Goal: Task Accomplishment & Management: Manage account settings

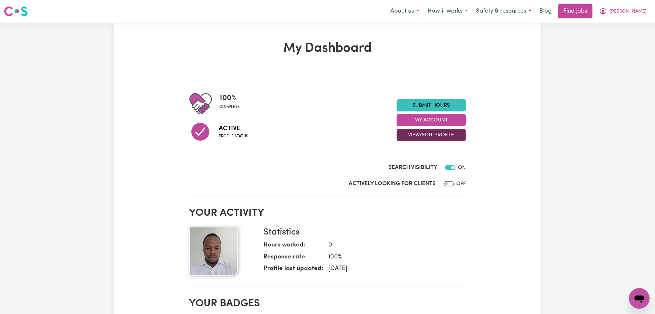
click at [410, 136] on button "View/Edit Profile" at bounding box center [431, 135] width 69 height 12
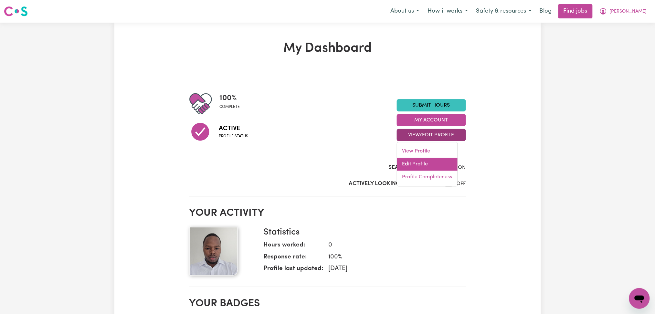
click at [409, 162] on link "Edit Profile" at bounding box center [427, 164] width 60 height 13
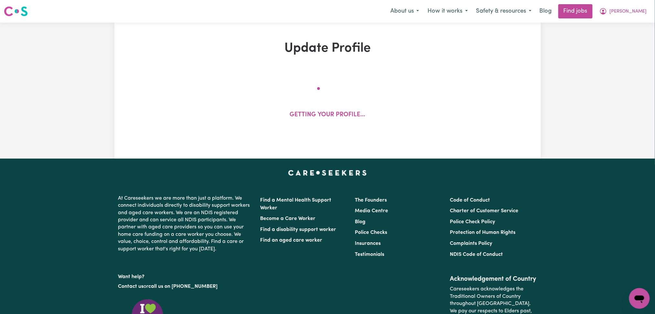
select select "[DEMOGRAPHIC_DATA]"
select select "Student Visa"
select select "Studying a healthcare related degree or qualification"
select select "35"
select select "50"
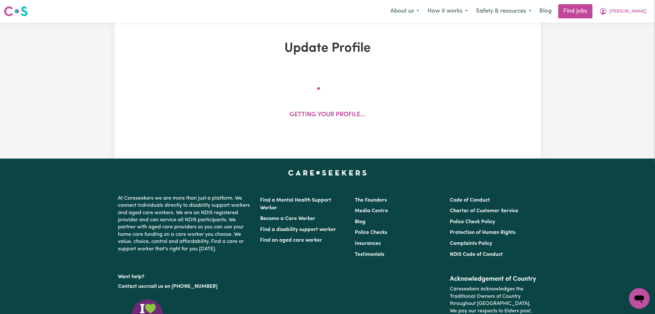
select select "70"
select select "85"
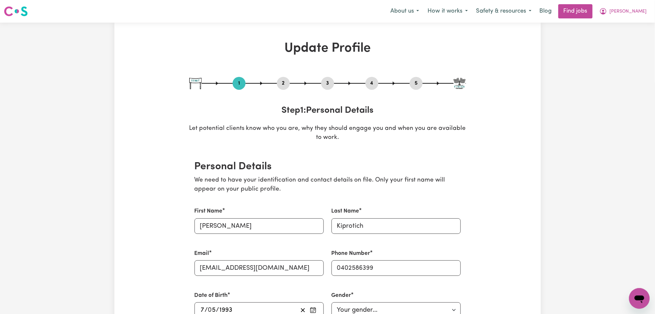
click at [372, 84] on button "4" at bounding box center [371, 83] width 13 height 8
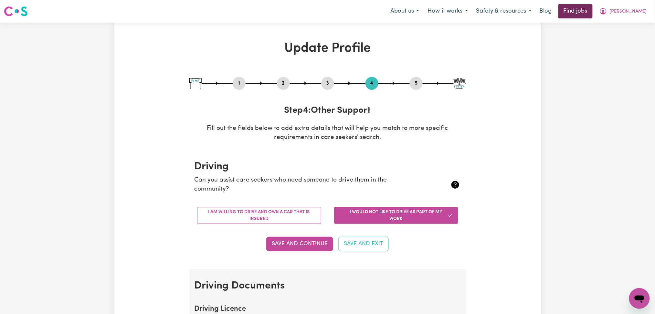
click at [593, 9] on link "Find jobs" at bounding box center [575, 11] width 34 height 14
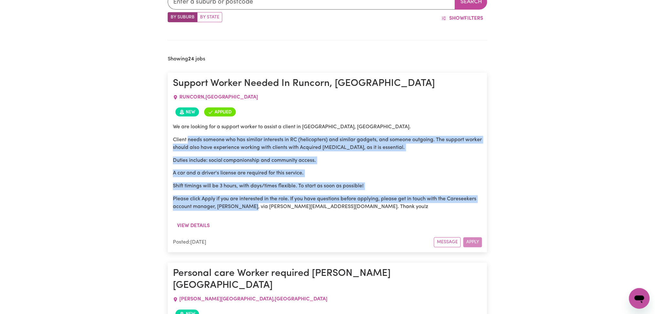
drag, startPoint x: 188, startPoint y: 132, endPoint x: 257, endPoint y: 217, distance: 109.3
click at [250, 212] on div "We are looking for a support worker to assist a client in [GEOGRAPHIC_DATA], [G…" at bounding box center [328, 169] width 310 height 101
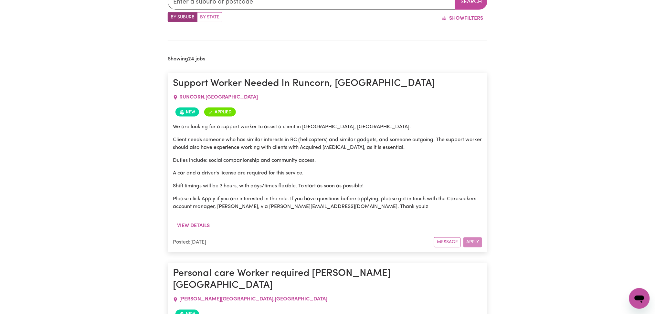
click at [258, 217] on div "We are looking for a support worker to assist a client in [GEOGRAPHIC_DATA], [G…" at bounding box center [328, 169] width 310 height 101
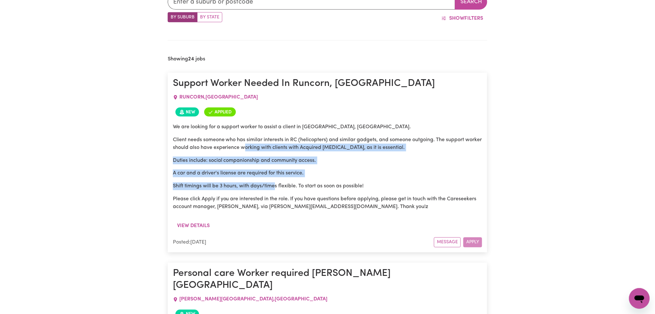
drag, startPoint x: 263, startPoint y: 151, endPoint x: 286, endPoint y: 202, distance: 56.4
click at [282, 192] on div "We are looking for a support worker to assist a client in [GEOGRAPHIC_DATA], [G…" at bounding box center [328, 167] width 310 height 88
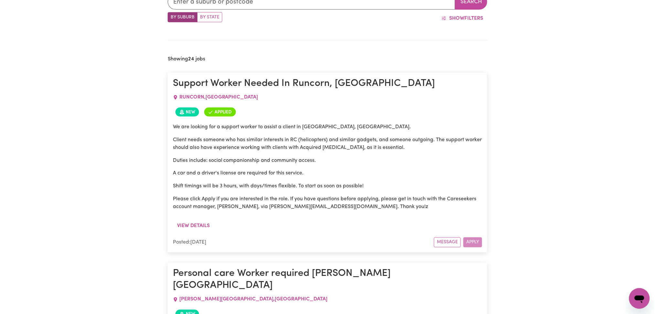
click at [289, 209] on p "Please click Apply if you are interested in the role. If you have questions bef…" at bounding box center [328, 203] width 310 height 16
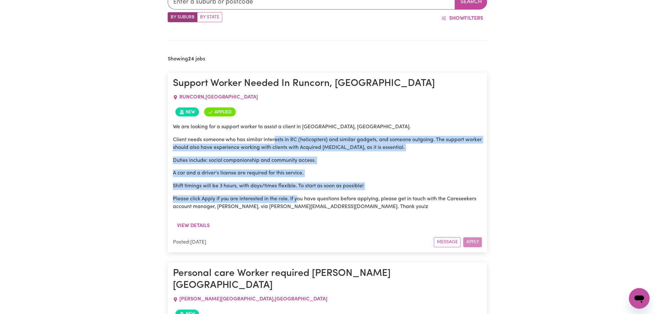
drag, startPoint x: 277, startPoint y: 137, endPoint x: 308, endPoint y: 207, distance: 77.4
click at [307, 205] on div "We are looking for a support worker to assist a client in [GEOGRAPHIC_DATA], [G…" at bounding box center [328, 167] width 310 height 88
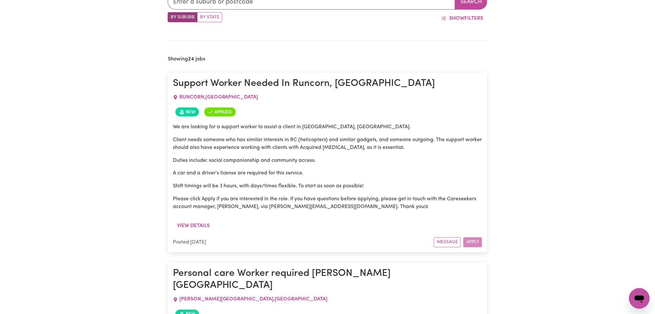
click at [312, 215] on div "We are looking for a support worker to assist a client in [GEOGRAPHIC_DATA], [G…" at bounding box center [328, 169] width 310 height 101
click at [204, 227] on button "View details" at bounding box center [193, 226] width 41 height 12
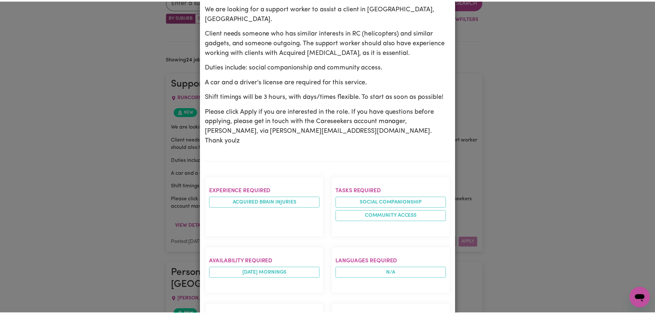
scroll to position [0, 0]
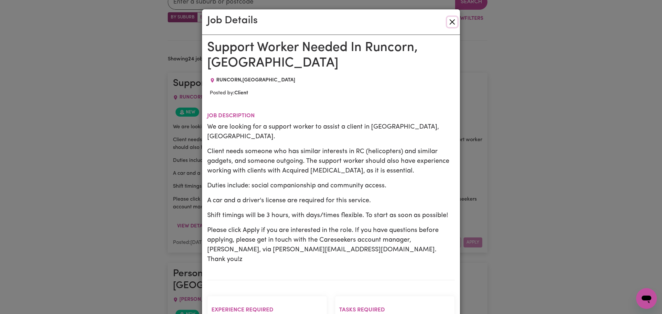
click at [447, 23] on button "Close" at bounding box center [452, 22] width 10 height 10
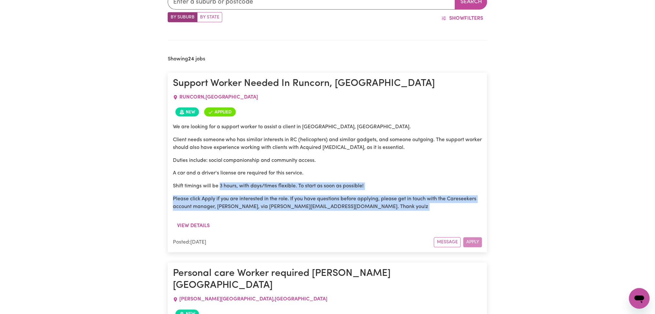
drag, startPoint x: 221, startPoint y: 179, endPoint x: 265, endPoint y: 237, distance: 73.3
click at [260, 232] on article "Support Worker Needed In Runcorn, QLD RUNCORN , [GEOGRAPHIC_DATA] New Applied W…" at bounding box center [328, 163] width 320 height 180
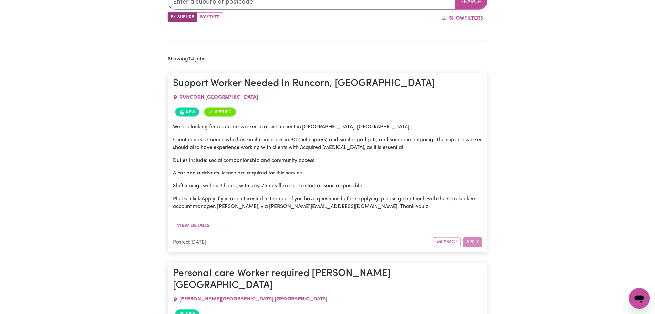
click at [273, 243] on div "Posted: [DATE]" at bounding box center [303, 243] width 261 height 8
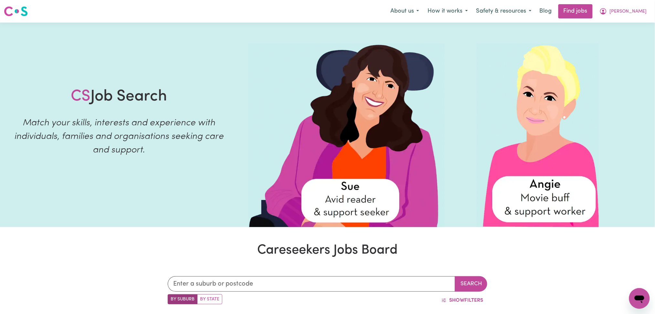
click at [630, 13] on button "[PERSON_NAME]" at bounding box center [623, 12] width 56 height 14
click at [616, 48] on link "Logout" at bounding box center [625, 49] width 51 height 12
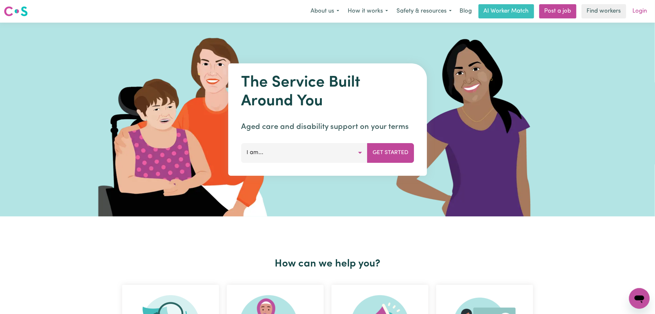
click at [643, 16] on link "Login" at bounding box center [640, 11] width 22 height 14
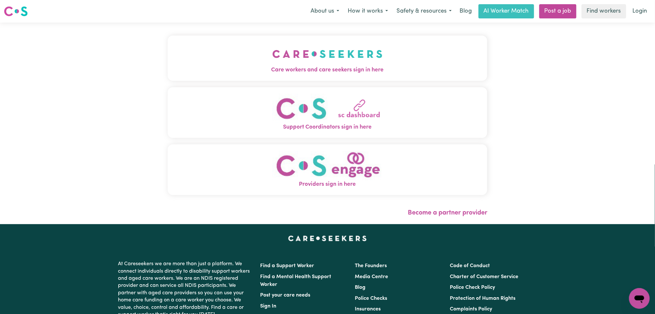
click at [205, 68] on span "Care workers and care seekers sign in here" at bounding box center [328, 70] width 320 height 8
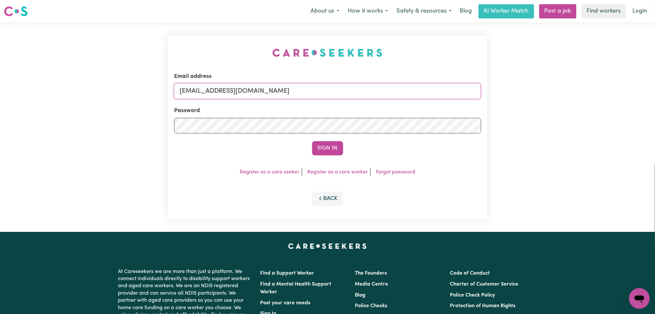
drag, startPoint x: 291, startPoint y: 89, endPoint x: 278, endPoint y: 92, distance: 14.0
click at [291, 89] on input "[EMAIL_ADDRESS][DOMAIN_NAME]" at bounding box center [327, 91] width 307 height 16
drag, startPoint x: 214, startPoint y: 89, endPoint x: 380, endPoint y: 99, distance: 166.4
click at [380, 99] on form "Email address Superuser~[PERSON_NAME][EMAIL_ADDRESS][DOMAIN_NAME] Password Sign…" at bounding box center [327, 113] width 307 height 83
type input "Superuser~[PERSON_NAME][EMAIL_ADDRESS][DOMAIN_NAME]"
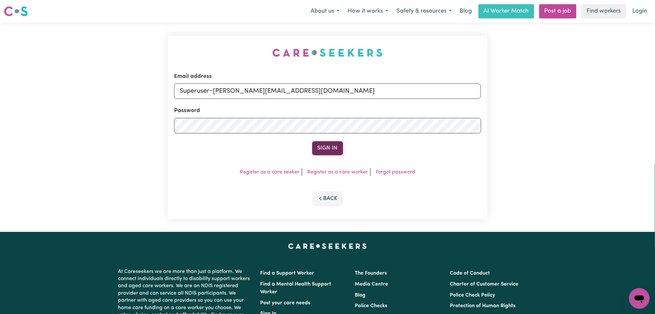
click at [325, 146] on button "Sign In" at bounding box center [327, 148] width 31 height 14
